Goal: Task Accomplishment & Management: Use online tool/utility

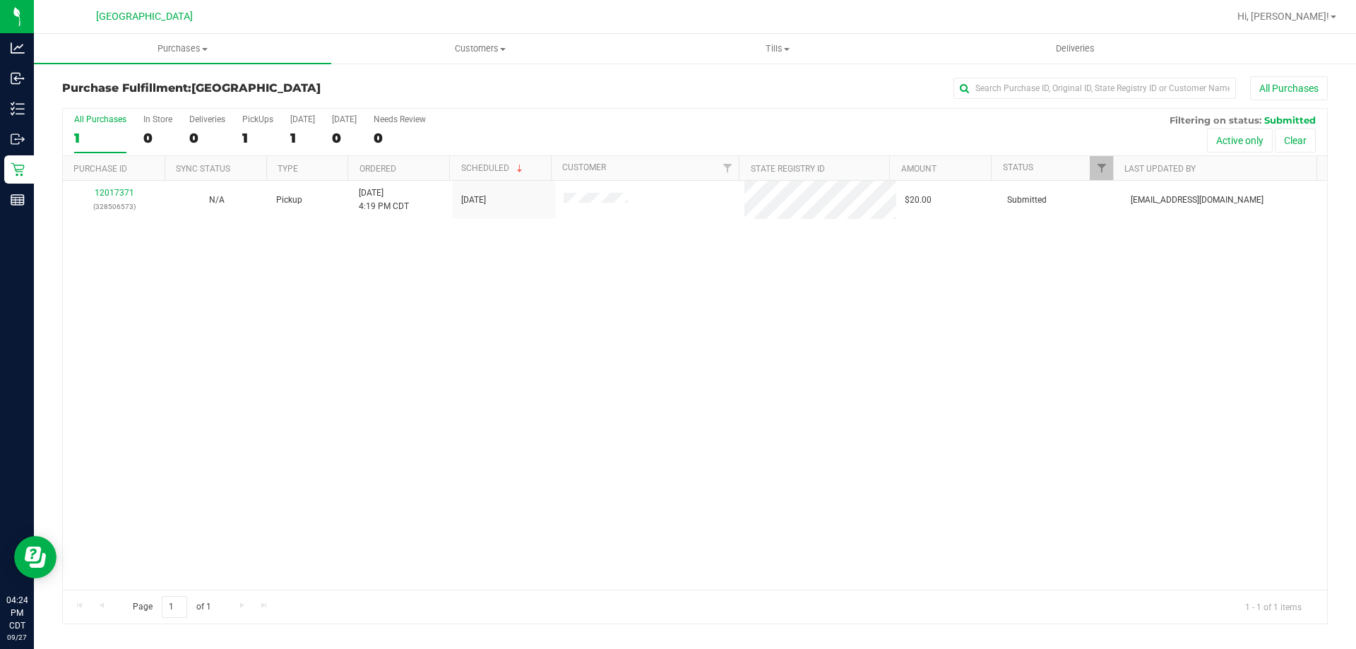
click at [234, 333] on div "12017371 (328506573) N/A Pickup [DATE] 4:19 PM CDT 9/27/2025 $20.00 Submitted […" at bounding box center [695, 385] width 1264 height 409
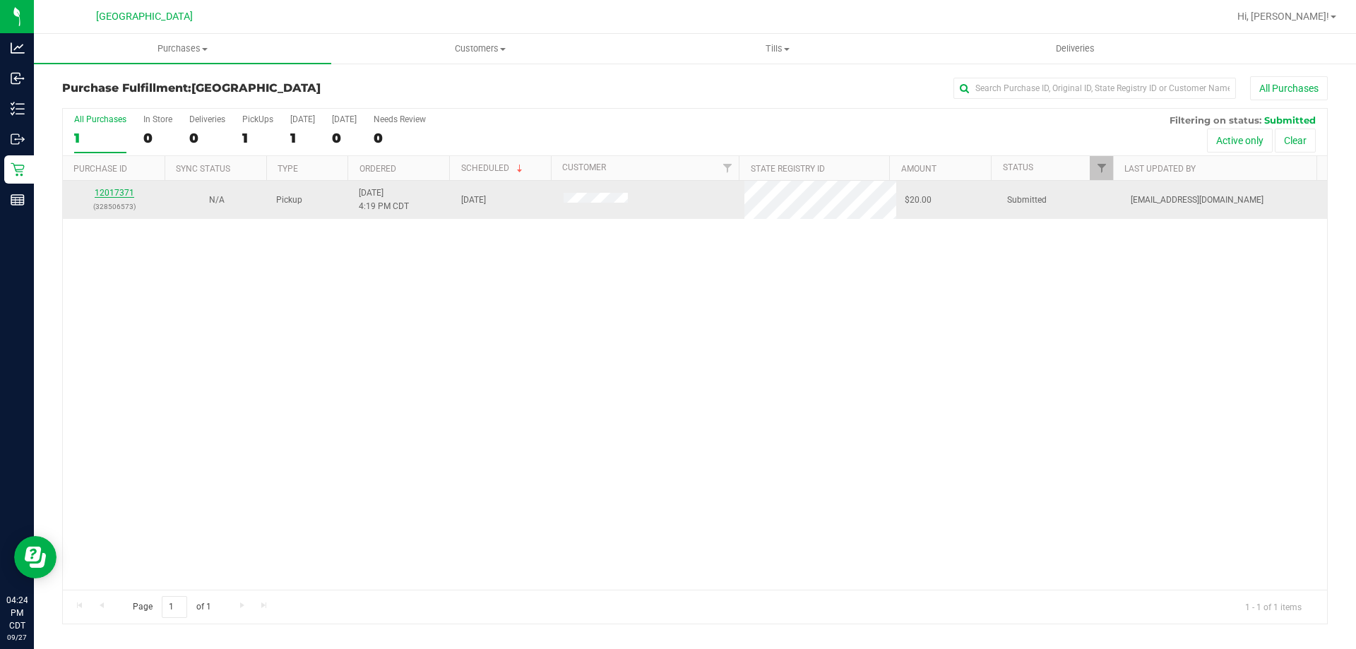
click at [104, 195] on link "12017371" at bounding box center [115, 193] width 40 height 10
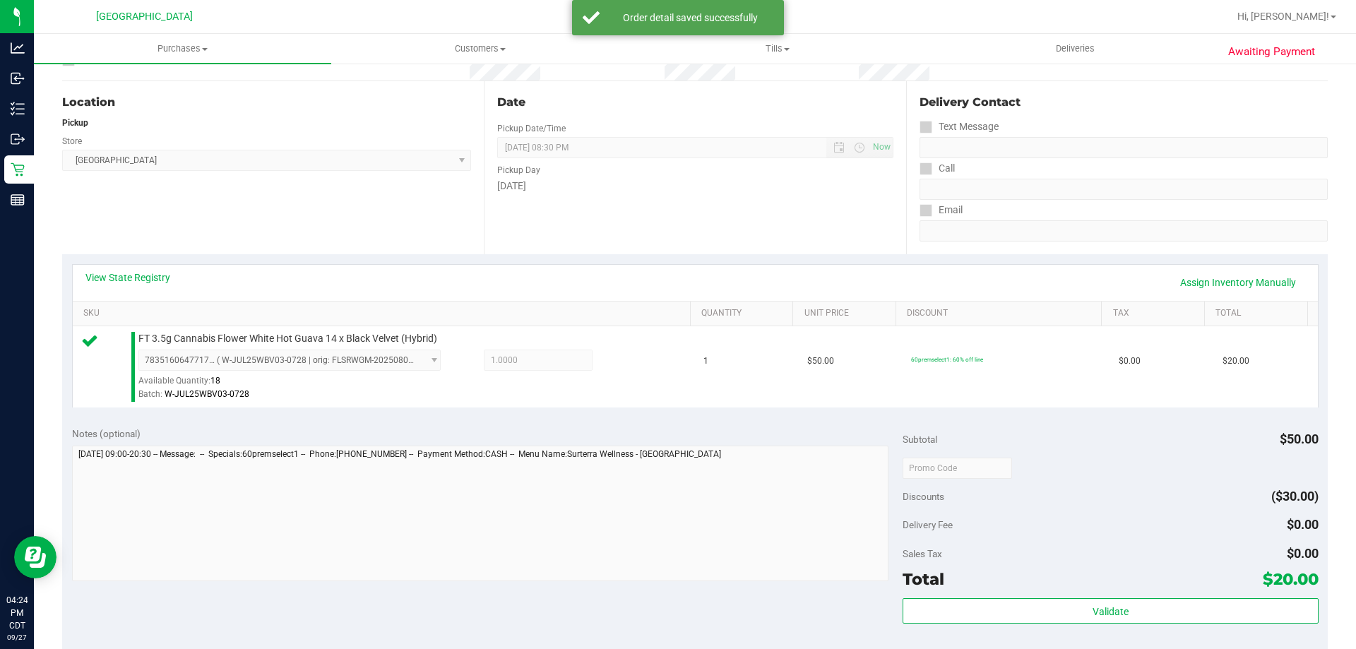
scroll to position [212, 0]
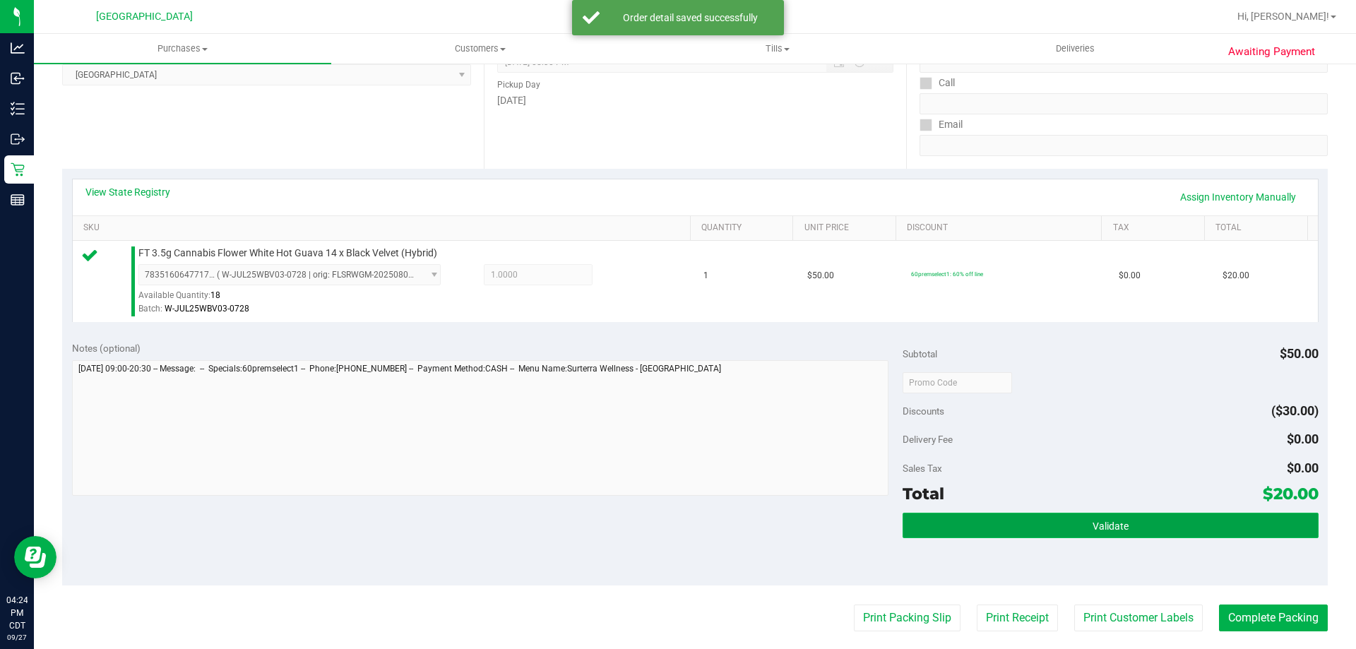
click at [967, 530] on button "Validate" at bounding box center [1109, 525] width 415 height 25
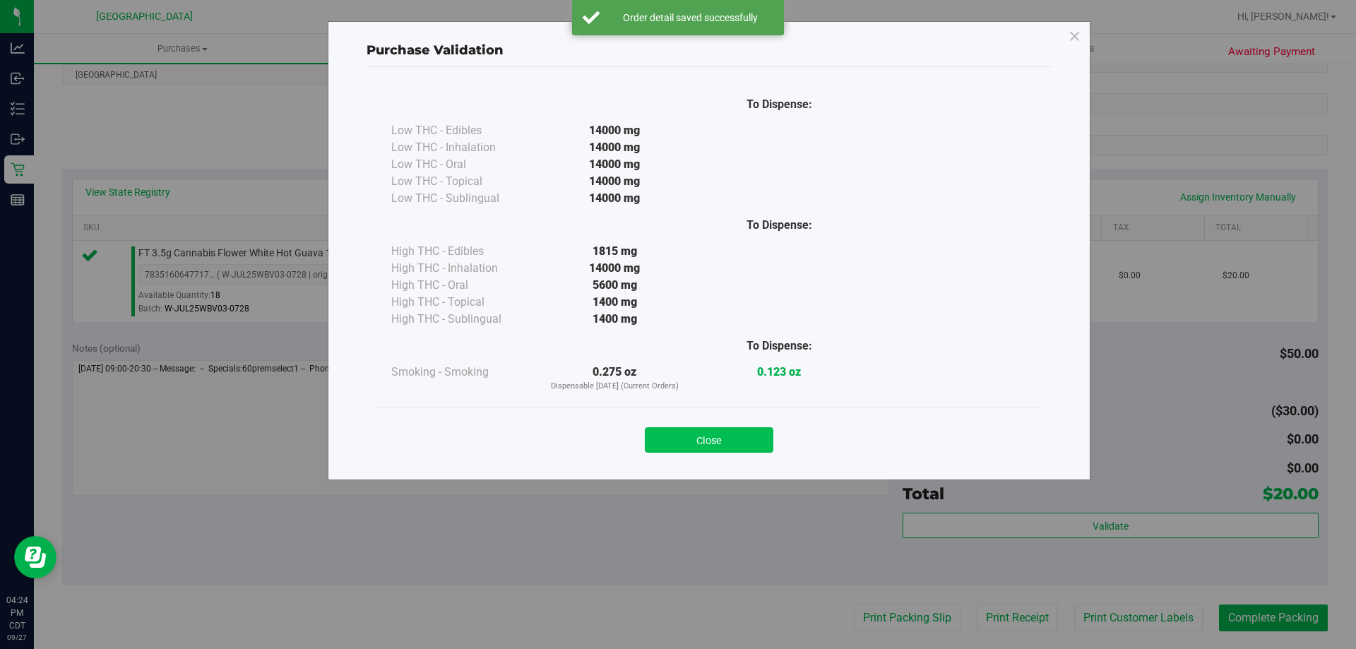
click at [712, 441] on button "Close" at bounding box center [709, 439] width 129 height 25
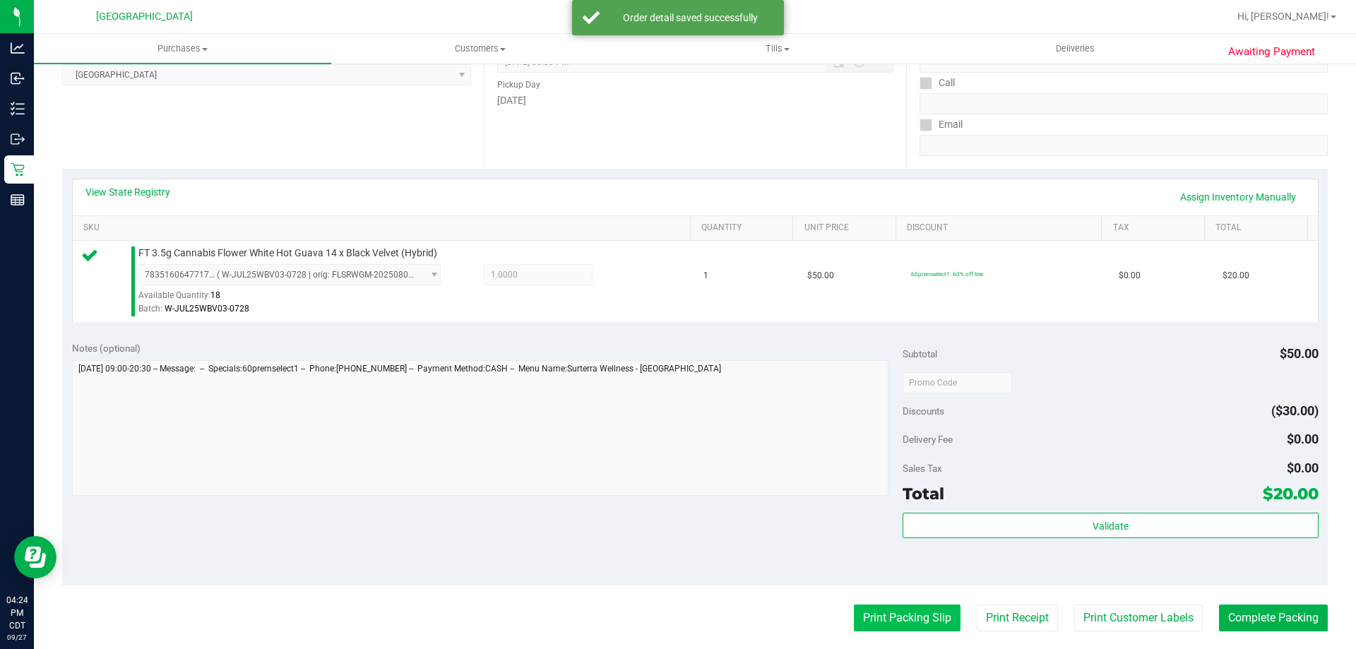
click at [907, 627] on button "Print Packing Slip" at bounding box center [907, 617] width 107 height 27
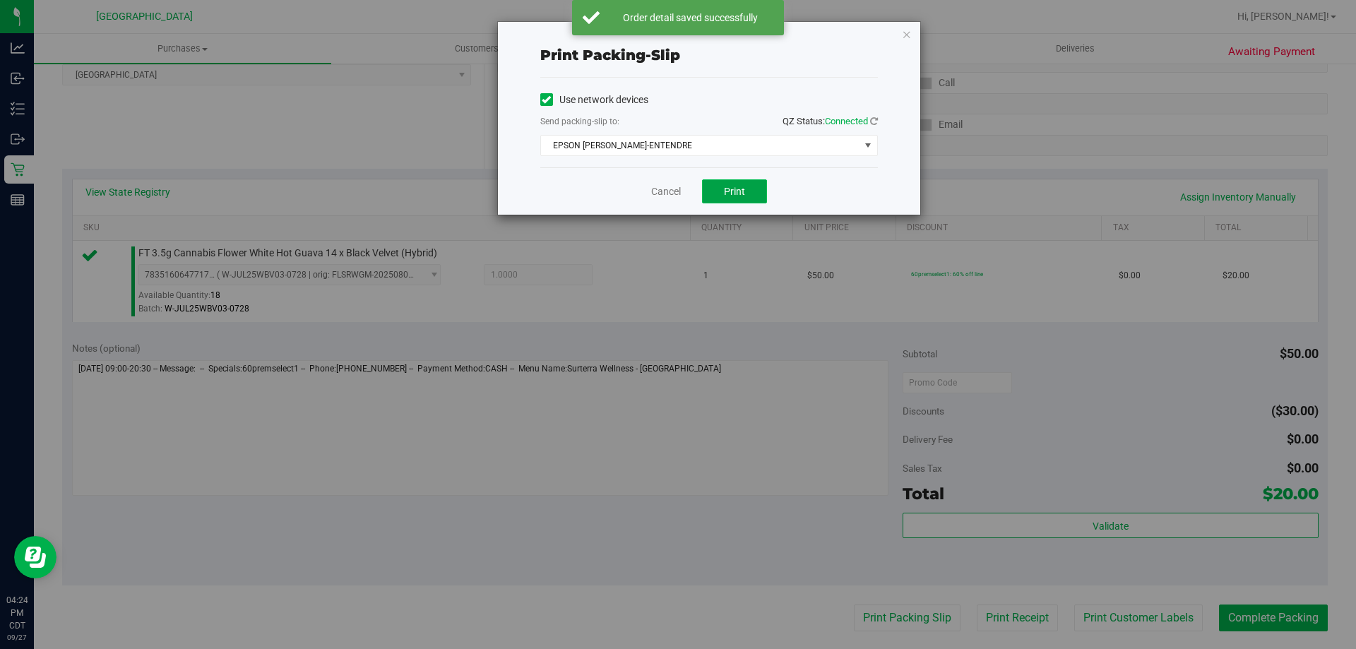
drag, startPoint x: 744, startPoint y: 186, endPoint x: 744, endPoint y: 194, distance: 8.5
click at [744, 186] on span "Print" at bounding box center [734, 191] width 21 height 11
click at [665, 190] on link "Cancel" at bounding box center [666, 191] width 30 height 15
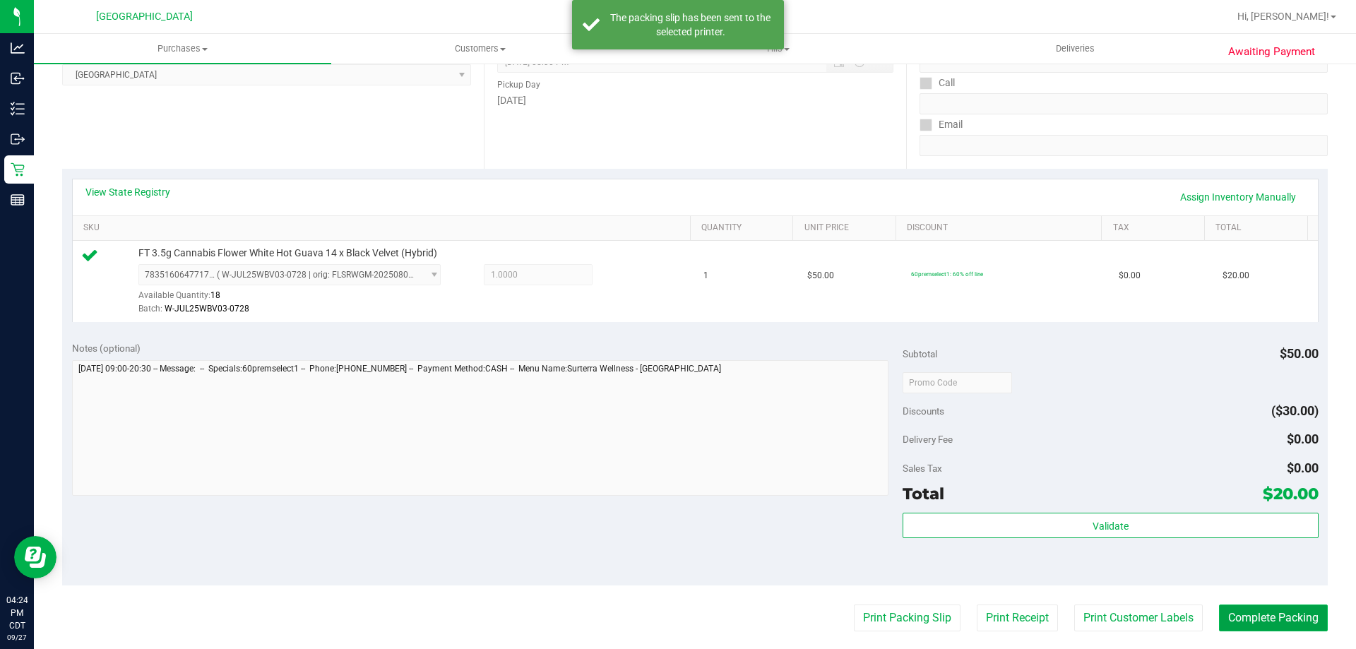
click at [1251, 619] on button "Complete Packing" at bounding box center [1273, 617] width 109 height 27
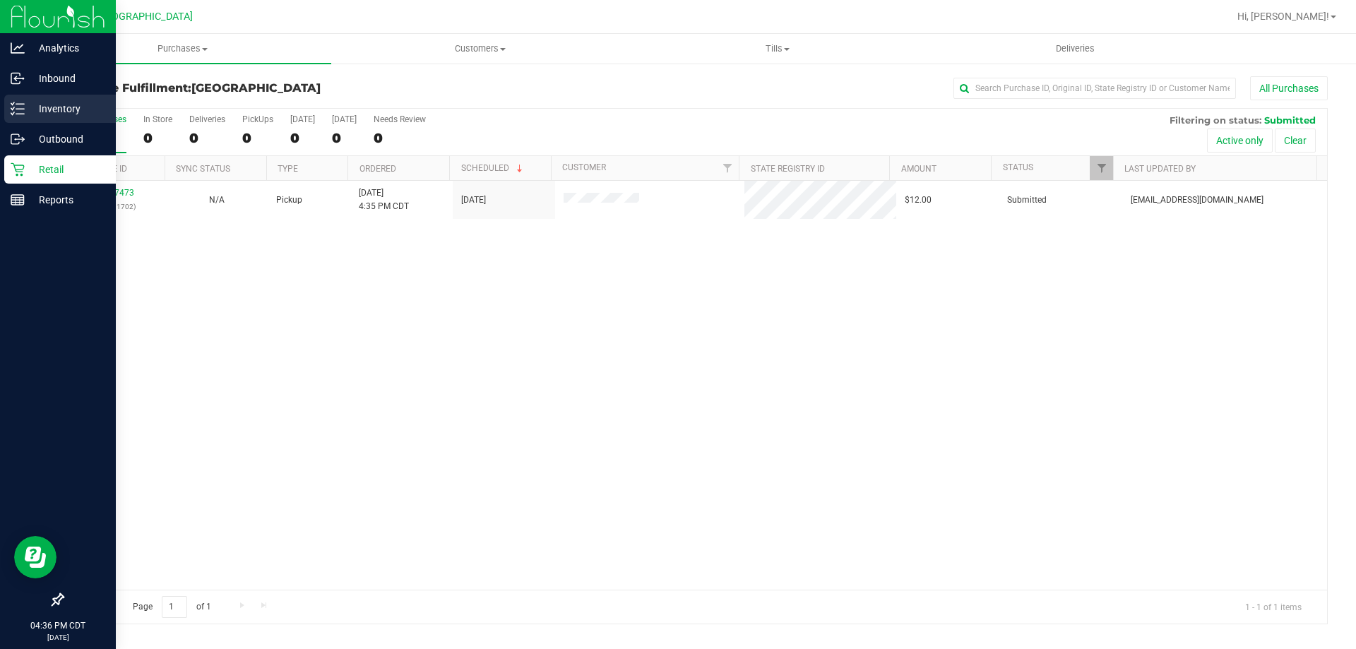
click at [26, 110] on p "Inventory" at bounding box center [67, 108] width 85 height 17
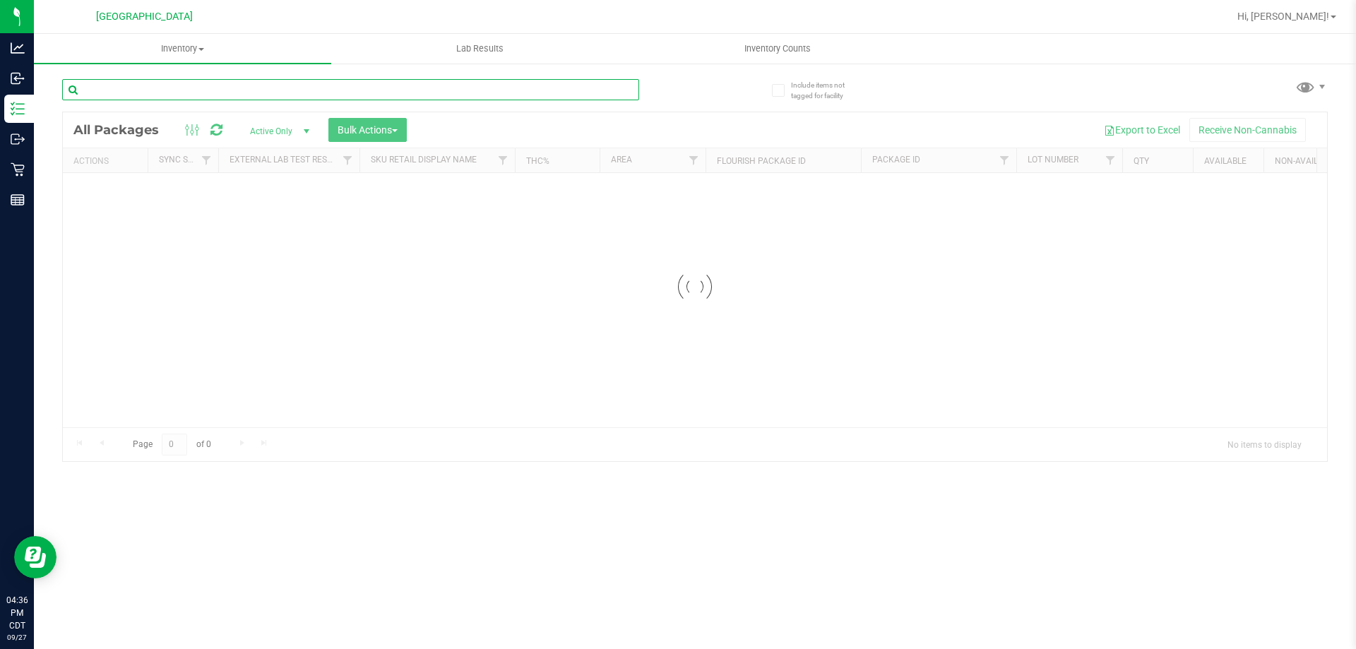
click at [191, 88] on div "Inventory All packages All inventory Waste log Create inventory Lab Results Inv…" at bounding box center [695, 341] width 1322 height 615
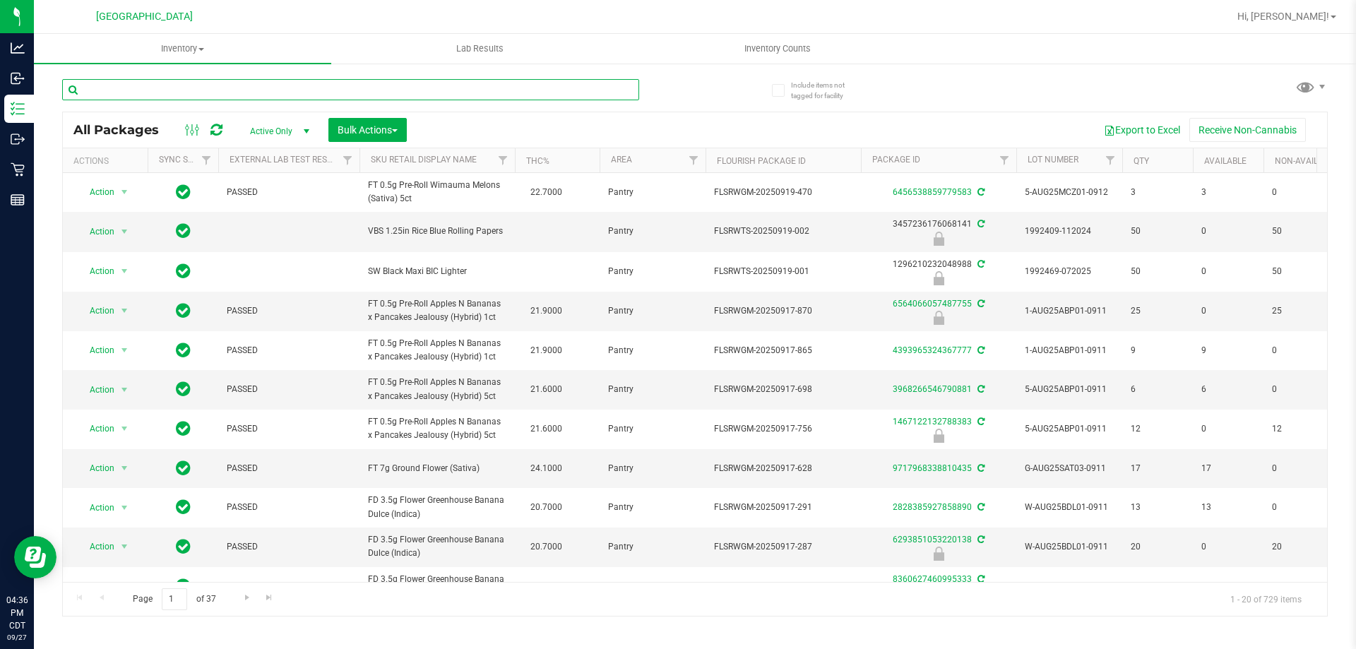
click at [241, 90] on input "text" at bounding box center [350, 89] width 577 height 21
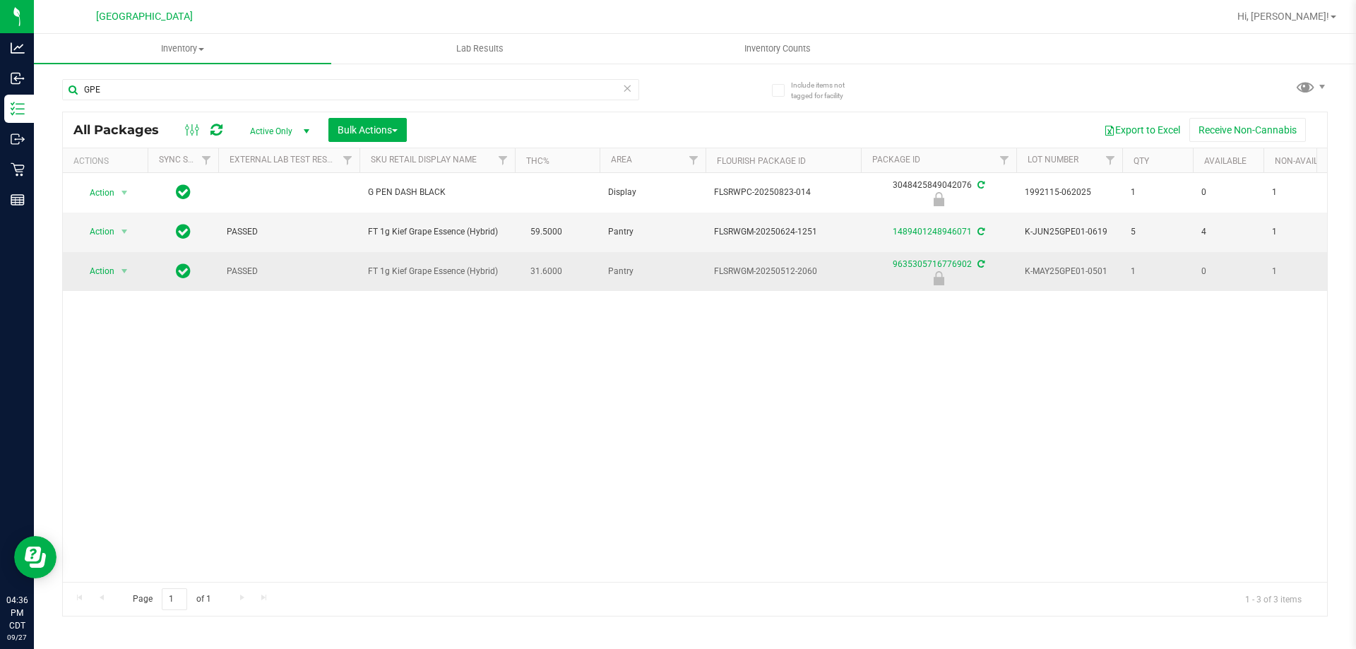
drag, startPoint x: 485, startPoint y: 265, endPoint x: 366, endPoint y: 261, distance: 118.7
click at [366, 261] on td "FT 1g Kief Grape Essence (Hybrid)" at bounding box center [436, 271] width 155 height 39
copy span "FT 1g Kief Grape Essence (Hybrid)"
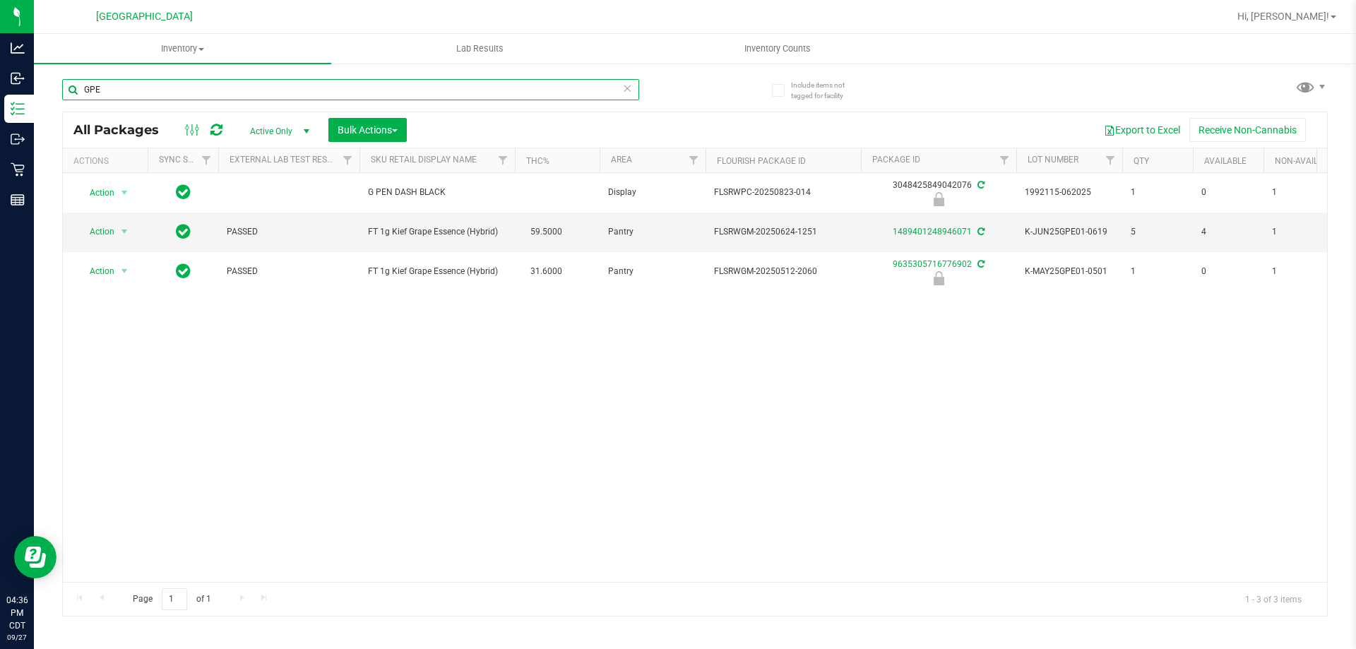
drag, startPoint x: 153, startPoint y: 88, endPoint x: 54, endPoint y: 86, distance: 98.9
click at [54, 86] on div "Include items not tagged for facility GPE All Packages Active Only Active Only …" at bounding box center [695, 277] width 1322 height 431
paste input "FT 1g Kief Grape Essence (Hybrid)"
type input "FT 1g Kief Grape Essence (Hybrid)"
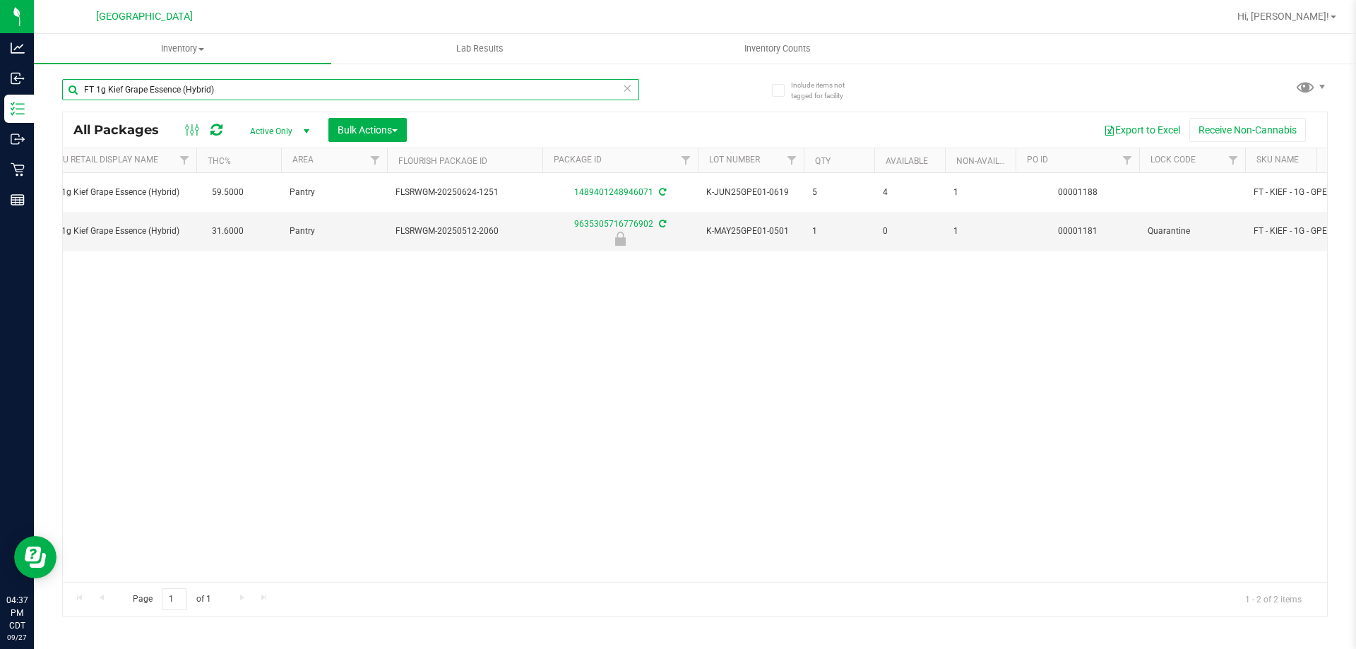
scroll to position [0, 375]
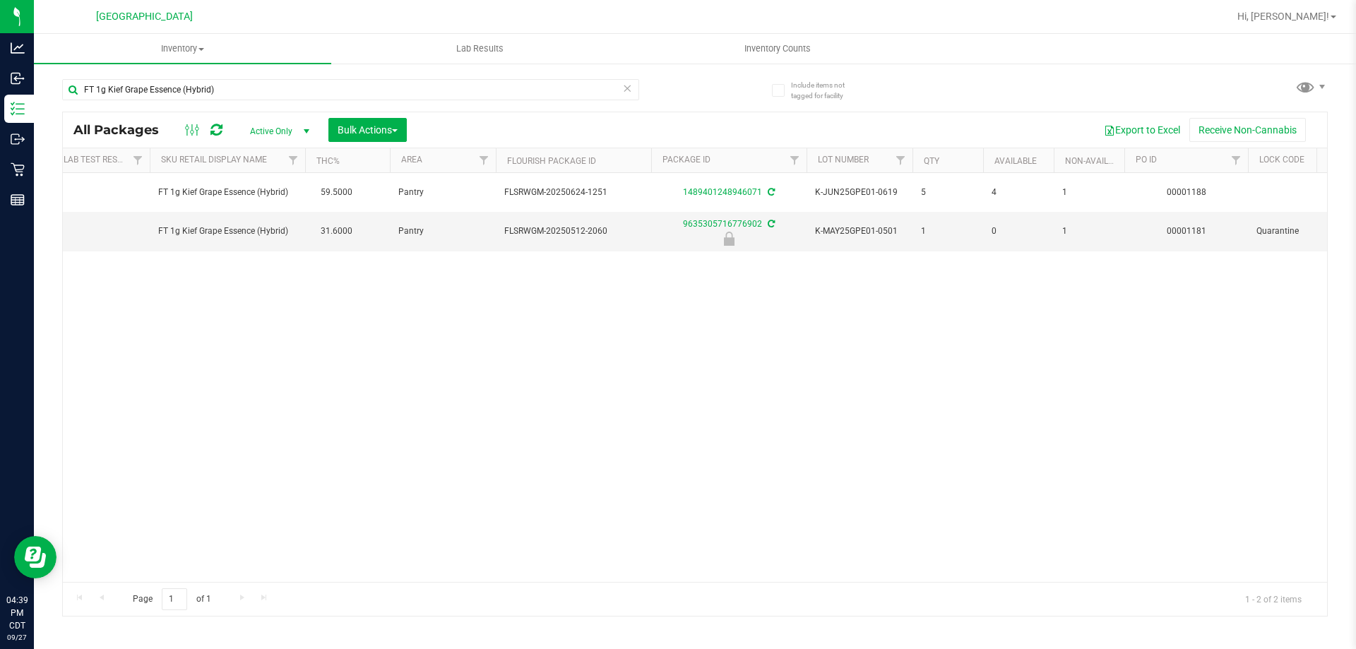
click at [538, 339] on div "Action Action Adjust qty Create package Edit attributes Global inventory Locate…" at bounding box center [695, 377] width 1264 height 409
